Goal: Find specific page/section: Find specific page/section

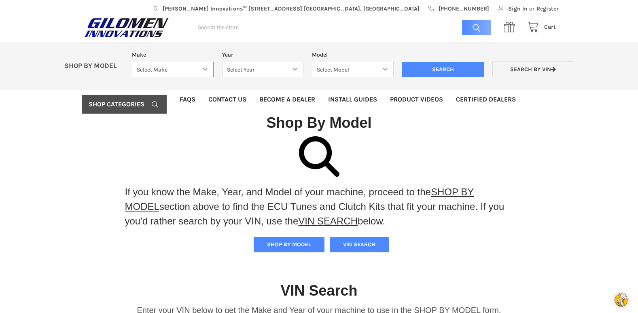
click at [206, 68] on select "Select Make Bobcat UTV Gravely UTV ACE 900 RANGER 570 Ranger 700 / 800 RANGER 9…" at bounding box center [173, 70] width 82 height 16
select select "340"
click at [132, 62] on select "Select Make Bobcat UTV Gravely UTV ACE 900 RANGER 570 Ranger 700 / 800 RANGER 9…" at bounding box center [173, 70] width 82 height 16
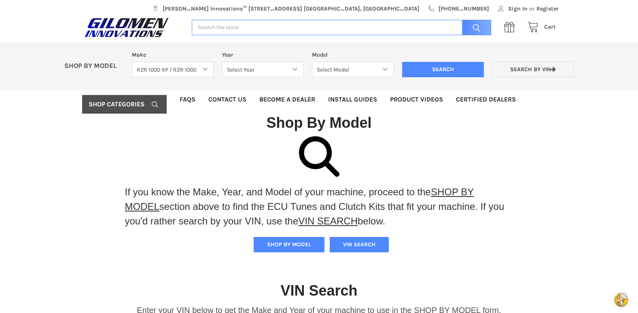
drag, startPoint x: 201, startPoint y: 78, endPoint x: 190, endPoint y: 223, distance: 145.2
click at [190, 223] on p "If you know the Make, Year, and Model of your machine, proceed to the SHOP BY M…" at bounding box center [319, 207] width 388 height 44
click at [294, 68] on select "Select Year [DATE] 2015 2016 2017 2018 2019 2020 2021 2022 2023 2024 2025 2026" at bounding box center [263, 70] width 82 height 16
select select "610"
click at [222, 62] on select "Select Year [DATE] 2015 2016 2017 2018 2019 2020 2021 2022 2023 2024 2025 2026" at bounding box center [263, 70] width 82 height 16
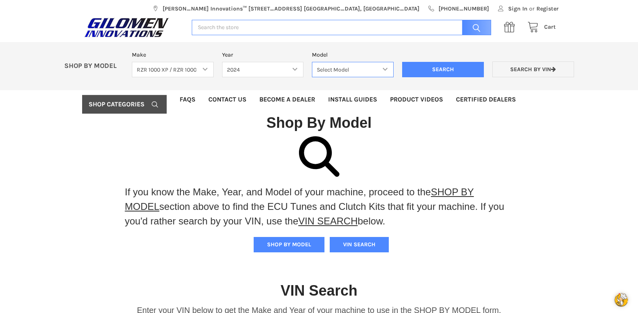
click at [384, 68] on select "Select Model RZR TRAIL S 1000 RZR XP AND XP4 MODELS" at bounding box center [353, 70] width 82 height 16
select select "611"
click at [312, 62] on select "Select Model RZR TRAIL S 1000 RZR XP AND XP4 MODELS" at bounding box center [353, 70] width 82 height 16
click at [428, 71] on input "Search" at bounding box center [443, 69] width 82 height 15
